Goal: Information Seeking & Learning: Learn about a topic

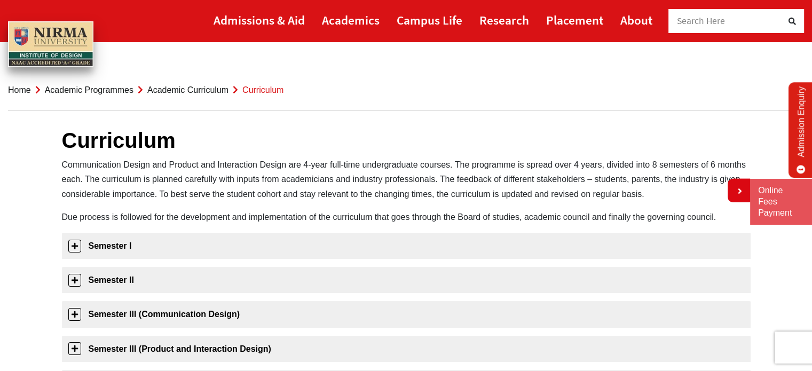
scroll to position [38, 0]
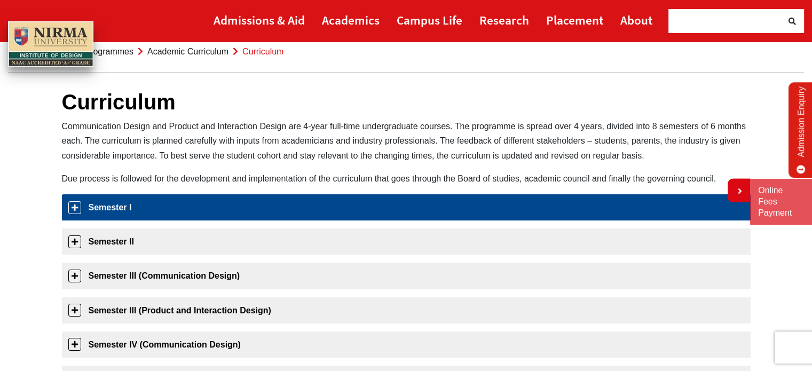
click at [436, 204] on link "Semester I" at bounding box center [406, 207] width 688 height 26
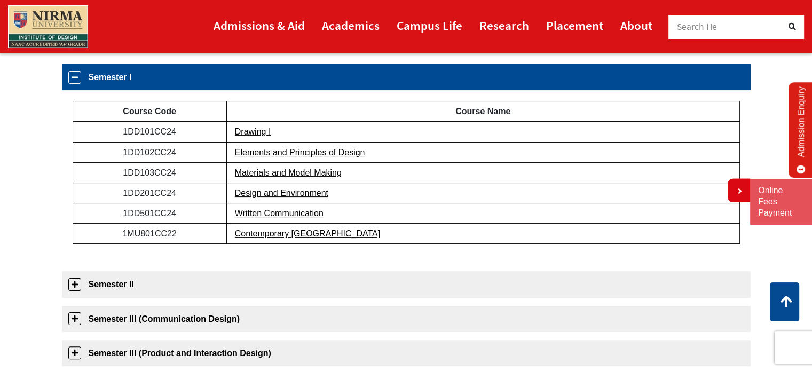
scroll to position [188, 0]
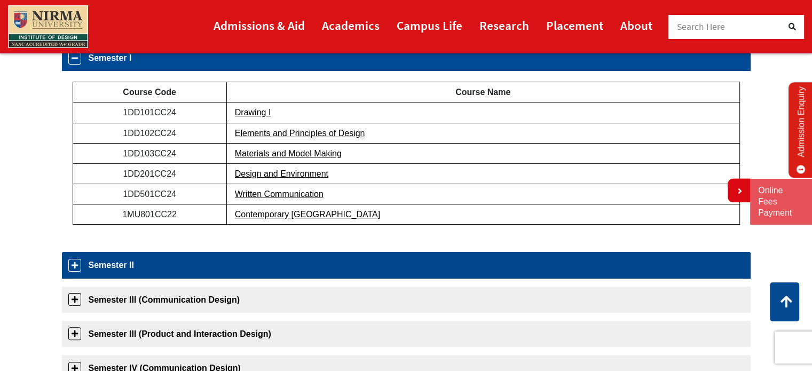
click at [412, 262] on link "Semester II" at bounding box center [406, 265] width 688 height 26
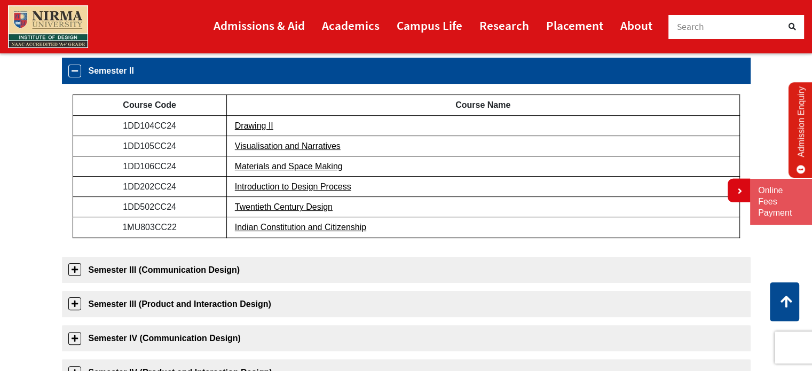
scroll to position [203, 0]
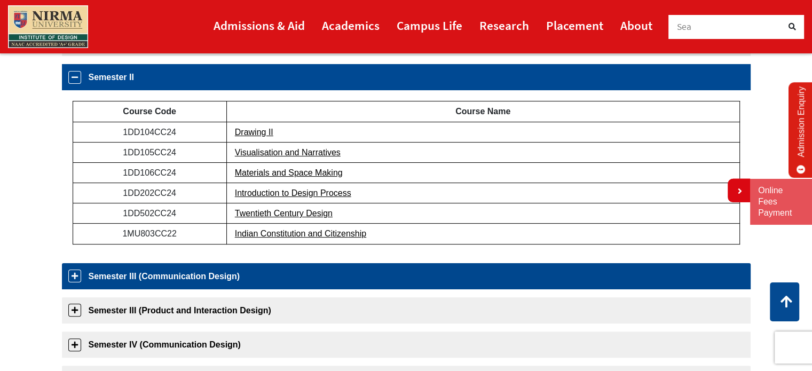
click at [402, 263] on link "Semester III (Communication Design)" at bounding box center [406, 276] width 688 height 26
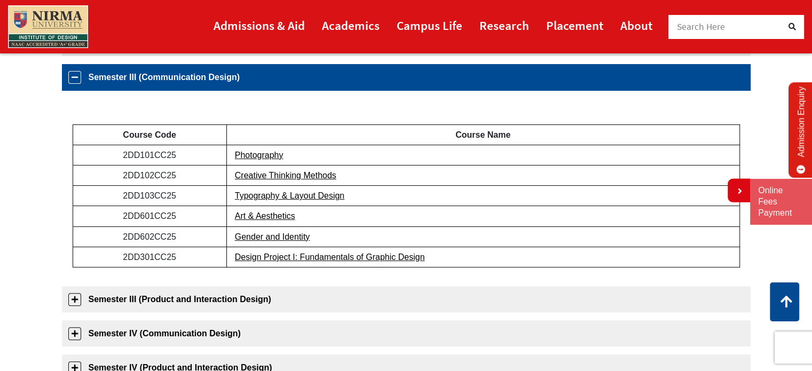
scroll to position [237, 0]
click at [410, 279] on div "Semester I Course Code Course Name 1DD101CC24 Drawing I 1DD102CC24 Elements and…" at bounding box center [406, 329] width 688 height 667
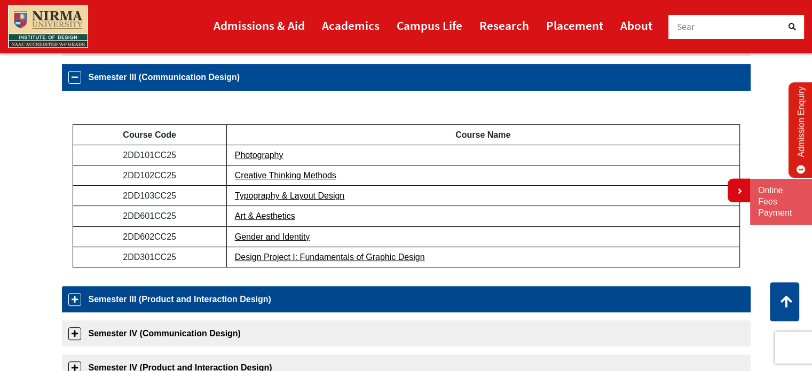
click at [410, 286] on link "Semester III (Product and Interaction Design)" at bounding box center [406, 299] width 688 height 26
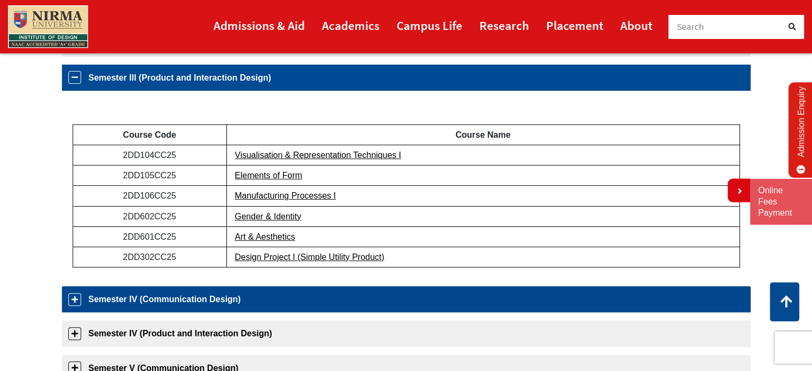
click at [411, 300] on link "Semester IV (Communication Design)" at bounding box center [406, 299] width 688 height 26
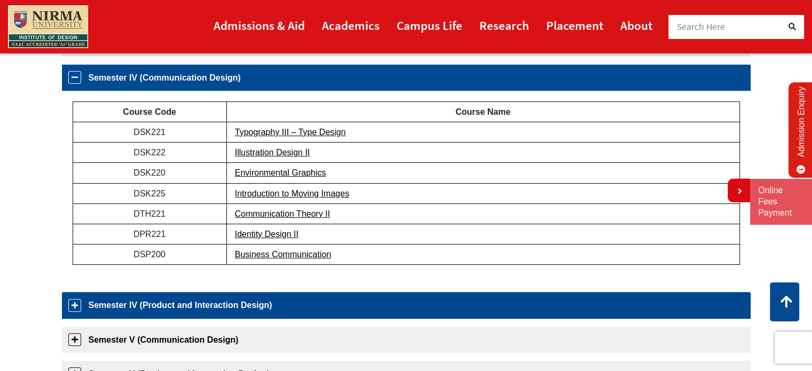
scroll to position [305, 0]
click at [412, 311] on link "Semester IV (Product and Interaction Design)" at bounding box center [406, 305] width 688 height 26
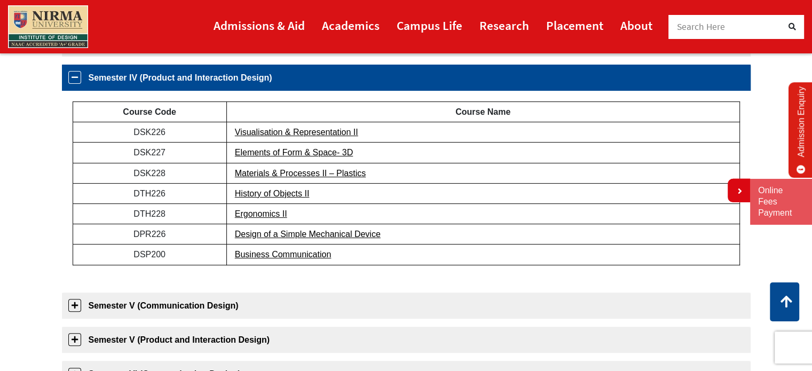
click at [412, 311] on link "Semester V (Communication Design)" at bounding box center [406, 305] width 688 height 26
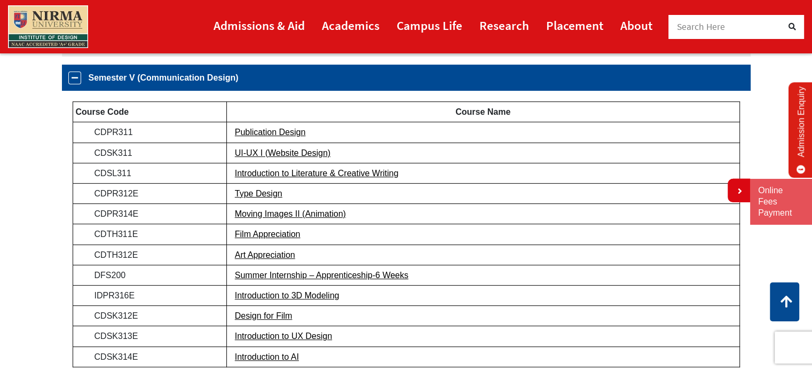
click at [412, 311] on td "Design for Film" at bounding box center [482, 316] width 513 height 20
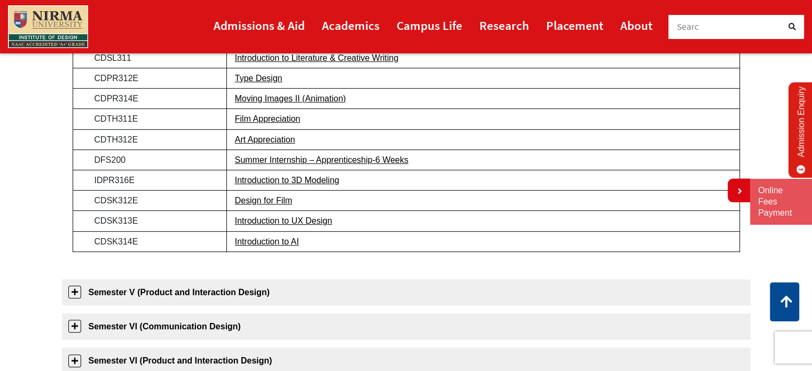
scroll to position [489, 0]
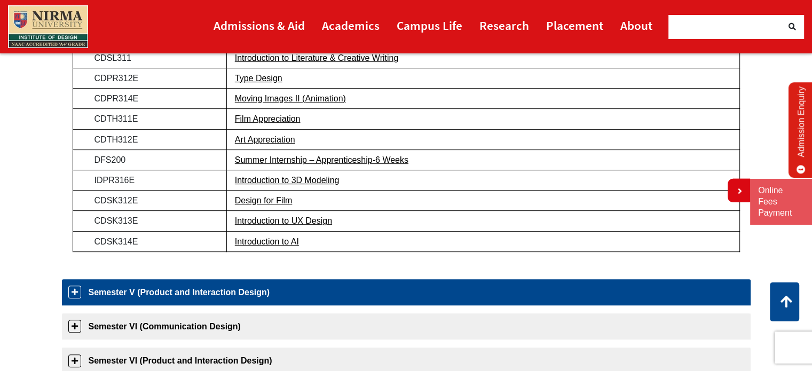
click at [415, 286] on link "Semester V (Product and Interaction Design)" at bounding box center [406, 292] width 688 height 26
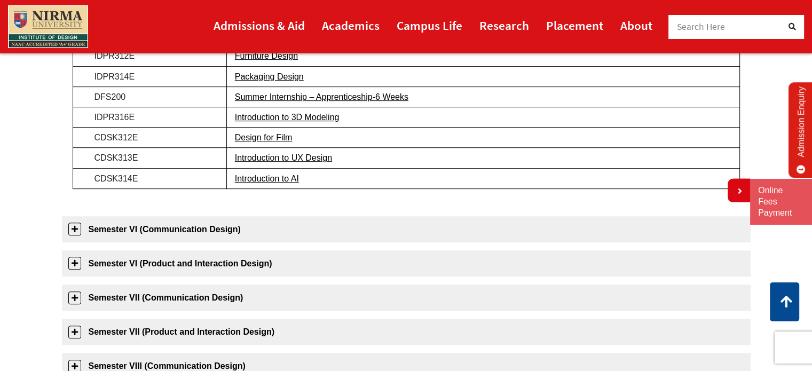
scroll to position [569, 0]
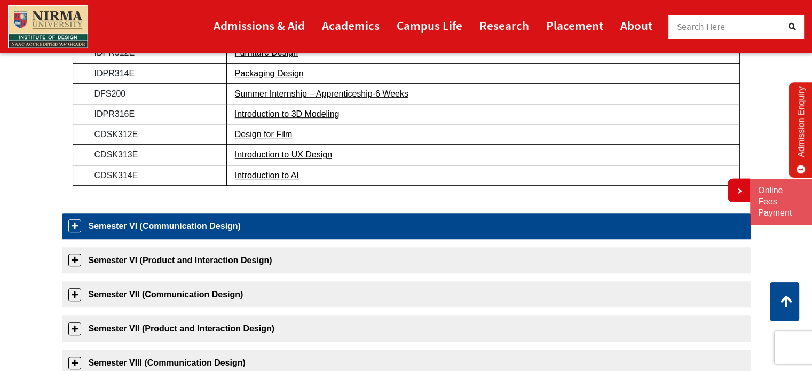
click at [418, 230] on link "Semester VI (Communication Design)" at bounding box center [406, 226] width 688 height 26
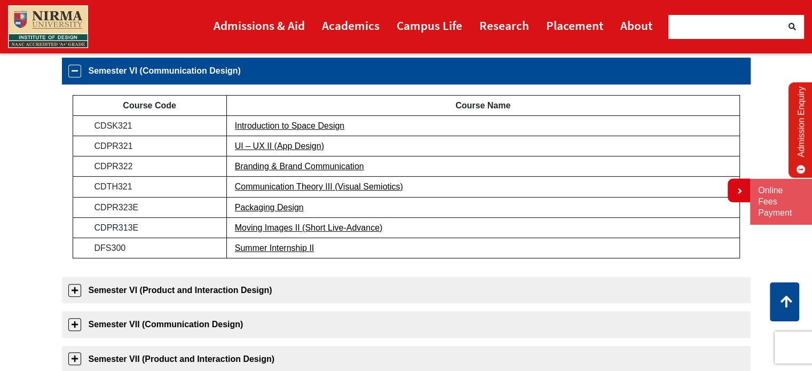
scroll to position [442, 0]
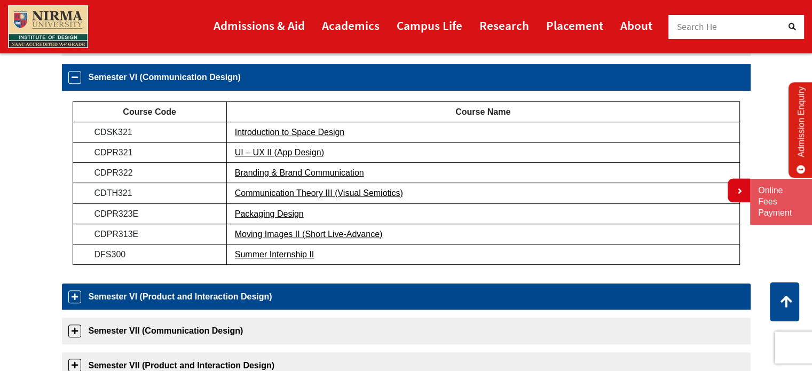
click at [415, 287] on link "Semester VI (Product and Interaction Design)" at bounding box center [406, 296] width 688 height 26
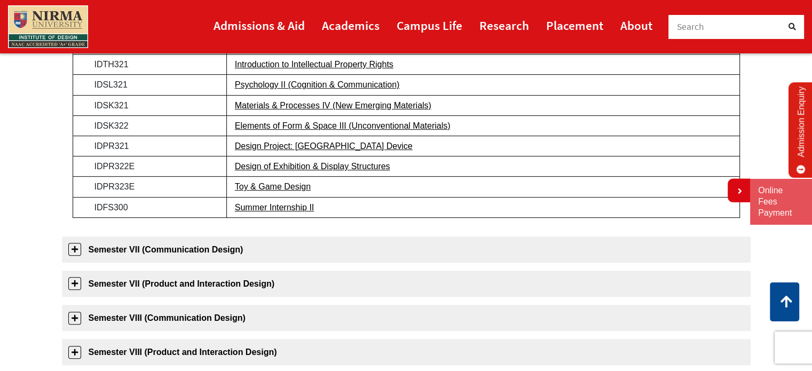
scroll to position [578, 0]
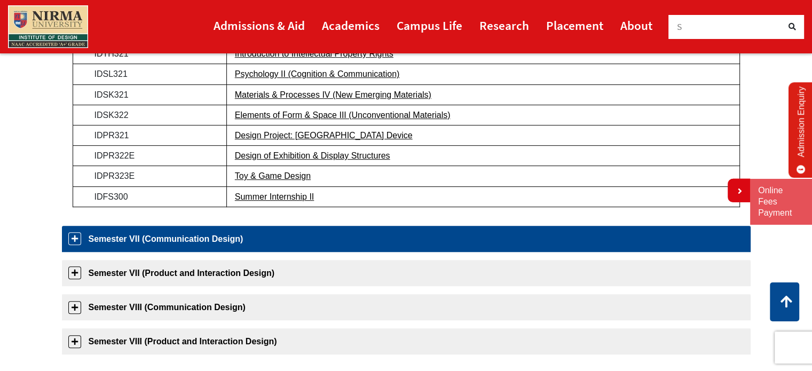
click at [409, 238] on link "Semester VII (Communication Design)" at bounding box center [406, 239] width 688 height 26
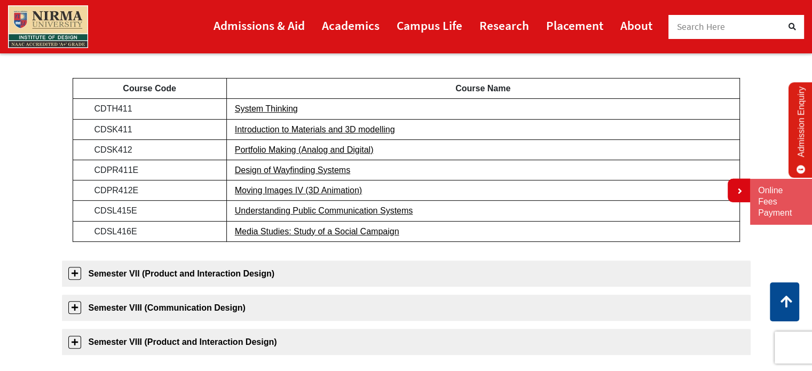
scroll to position [558, 0]
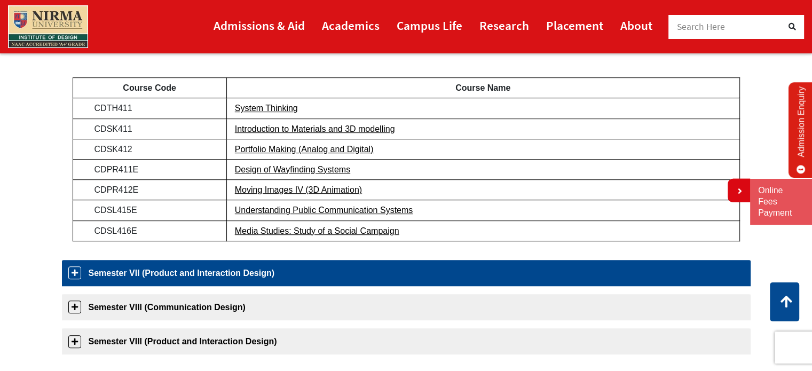
click at [414, 260] on link "Semester VII (Product and Interaction Design)" at bounding box center [406, 273] width 688 height 26
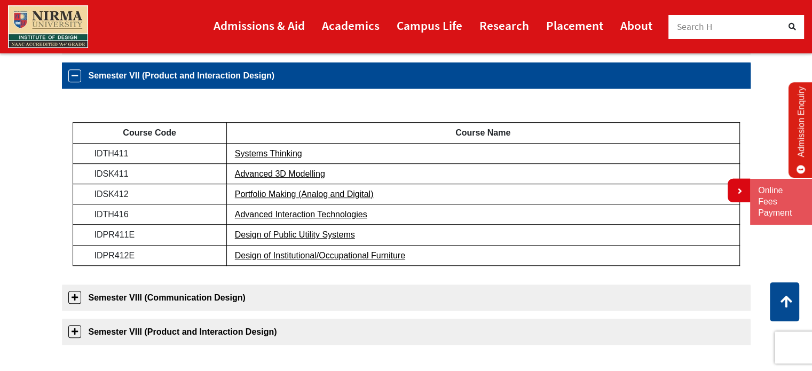
scroll to position [584, 0]
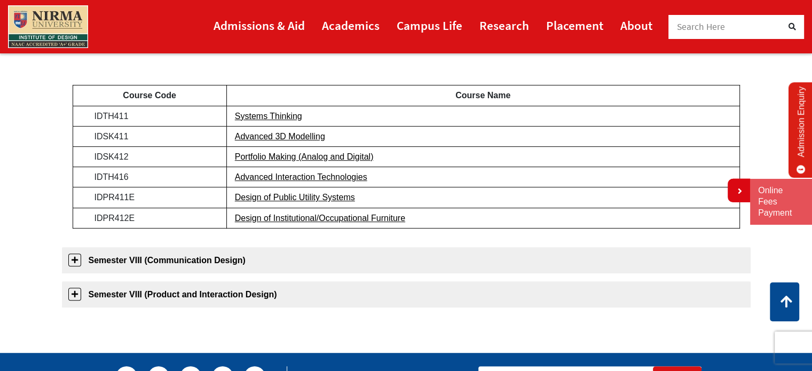
click at [414, 259] on link "Semester VIII (Communication Design)" at bounding box center [406, 260] width 688 height 26
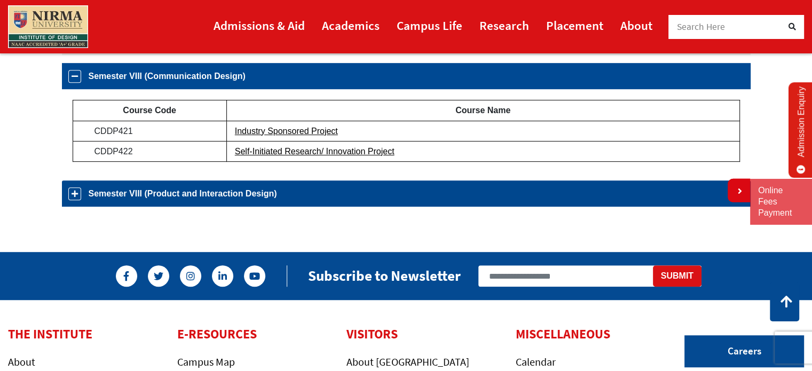
scroll to position [580, 0]
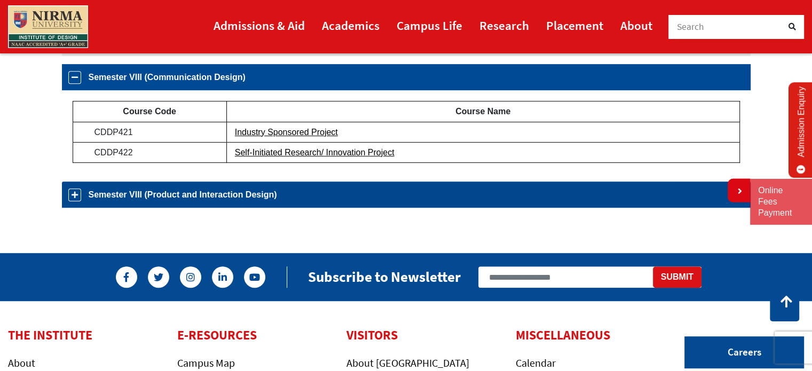
click at [399, 201] on link "Semester VIII (Product and Interaction Design)" at bounding box center [406, 194] width 688 height 26
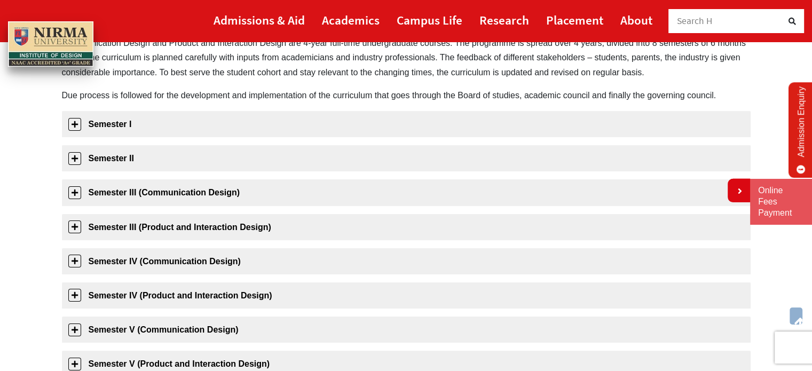
scroll to position [0, 0]
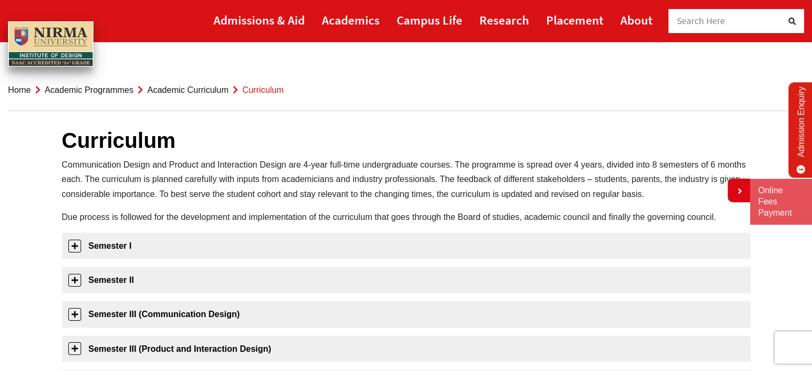
click at [194, 86] on link "Academic Curriculum" at bounding box center [187, 89] width 81 height 9
click at [175, 90] on link "Academic Curriculum" at bounding box center [187, 89] width 81 height 9
click at [108, 91] on link "Academic Programmes" at bounding box center [89, 89] width 89 height 9
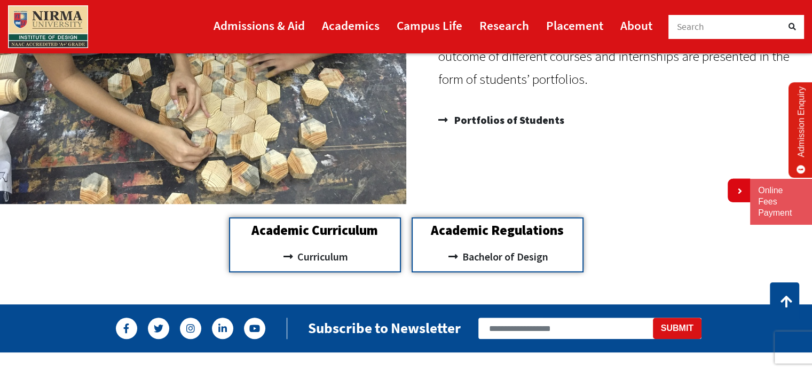
scroll to position [1006, 0]
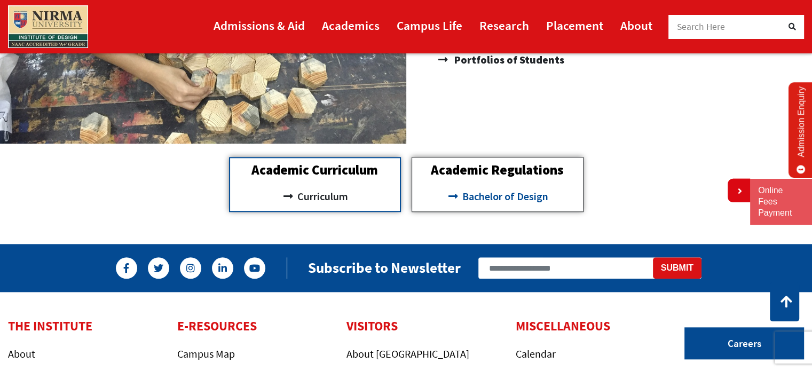
click at [465, 195] on span "Bachelor of Design" at bounding box center [504, 196] width 89 height 18
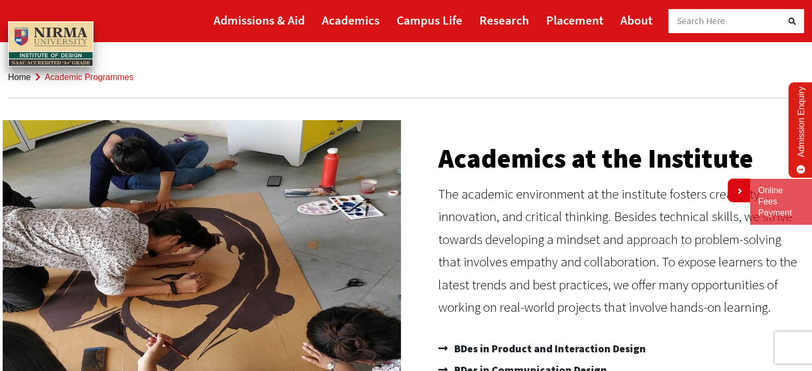
scroll to position [0, 0]
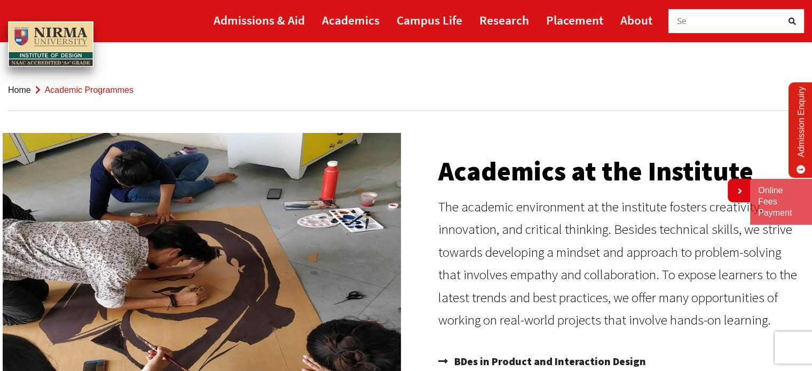
click at [29, 90] on link "Home" at bounding box center [19, 89] width 23 height 9
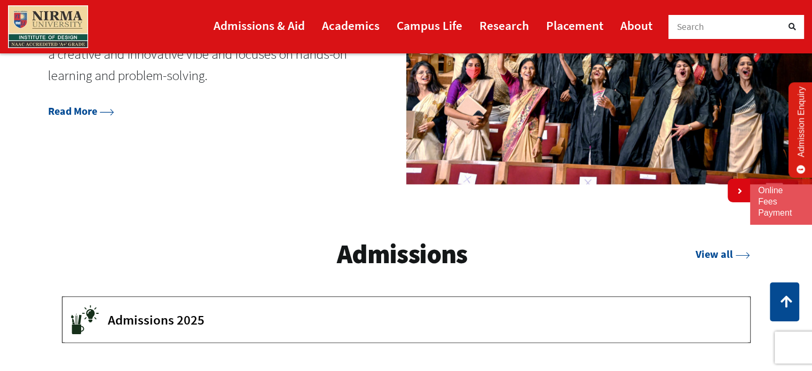
scroll to position [1391, 0]
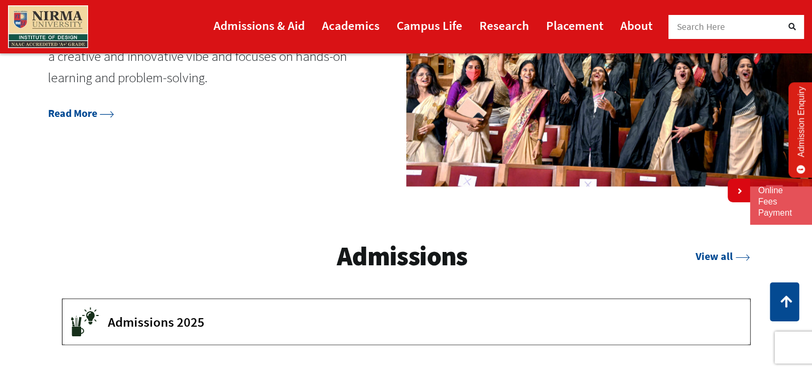
click at [181, 329] on span "Admissions 2025" at bounding box center [421, 322] width 626 height 16
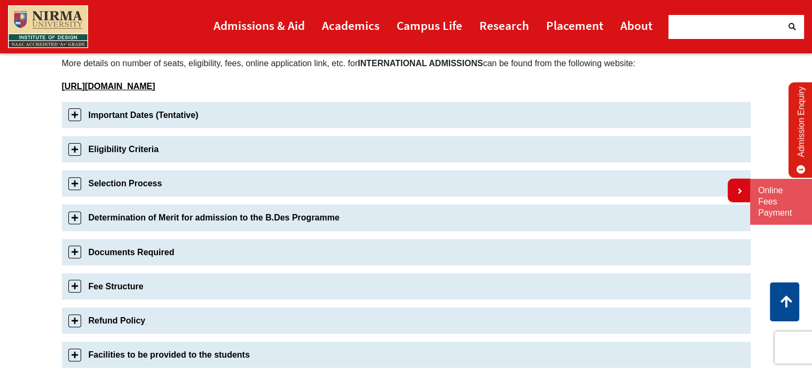
scroll to position [409, 0]
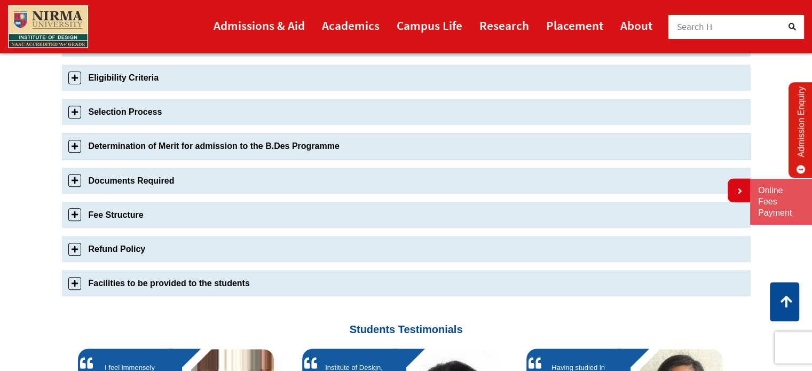
click at [286, 155] on link "Determination of Merit for admission to the B.Des Programme" at bounding box center [406, 146] width 688 height 26
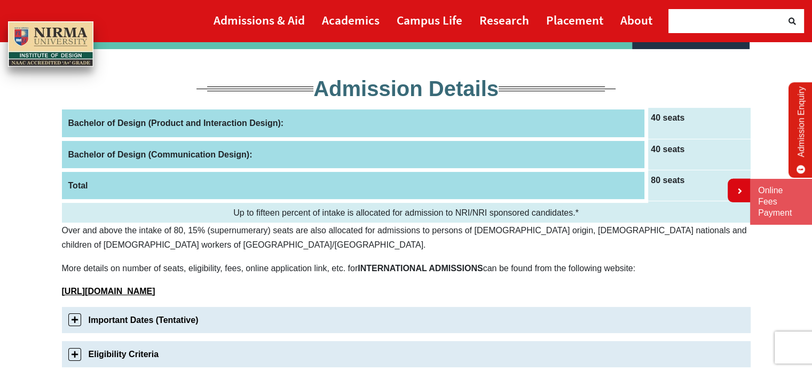
scroll to position [132, 0]
click at [410, 267] on b "INTERNATIONAL ADMISSIONS" at bounding box center [420, 268] width 125 height 9
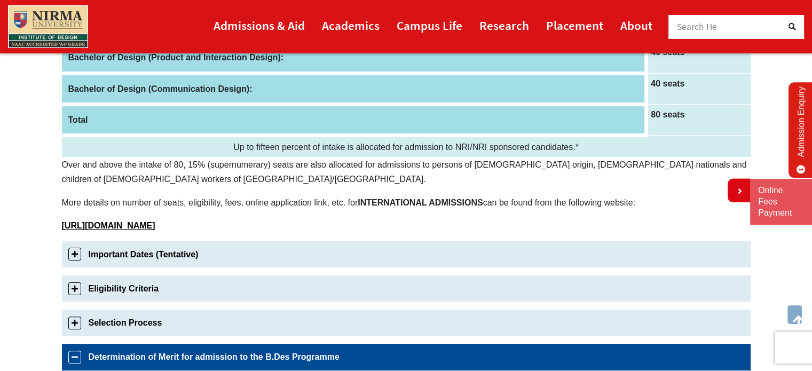
scroll to position [200, 0]
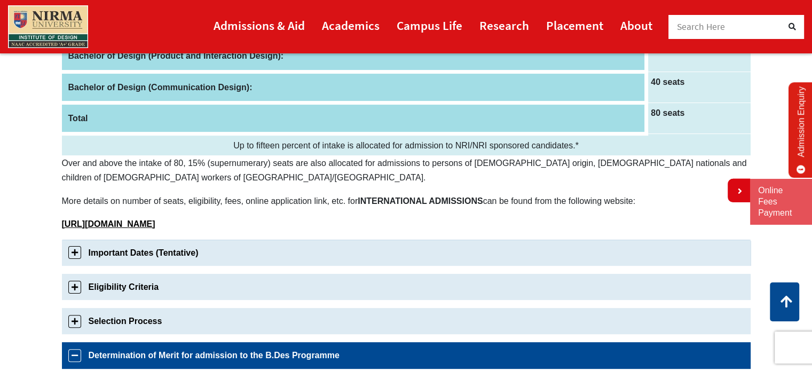
click at [348, 242] on link "Important Dates (Tentative)" at bounding box center [406, 253] width 688 height 26
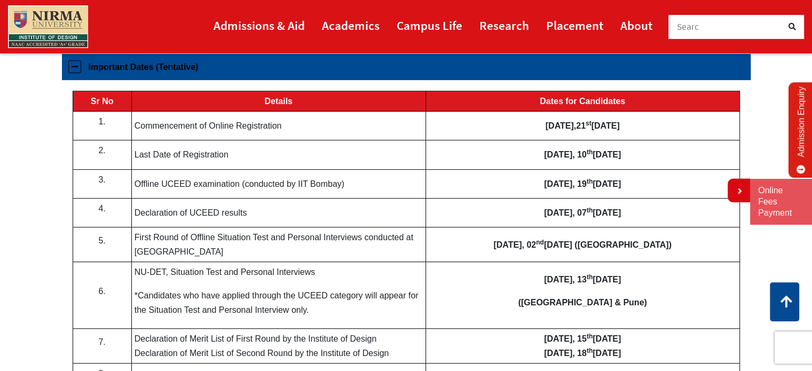
scroll to position [386, 0]
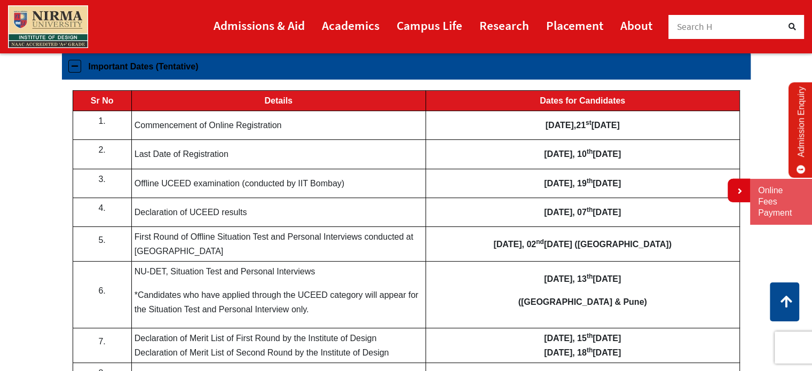
click at [348, 242] on td "First Round of Offline Situation Test and Personal Interviews conducted at [GEO…" at bounding box center [278, 244] width 294 height 35
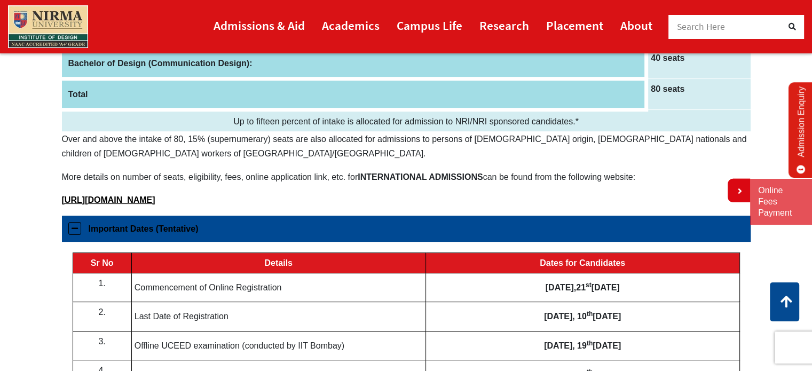
scroll to position [0, 0]
